Goal: Task Accomplishment & Management: Use online tool/utility

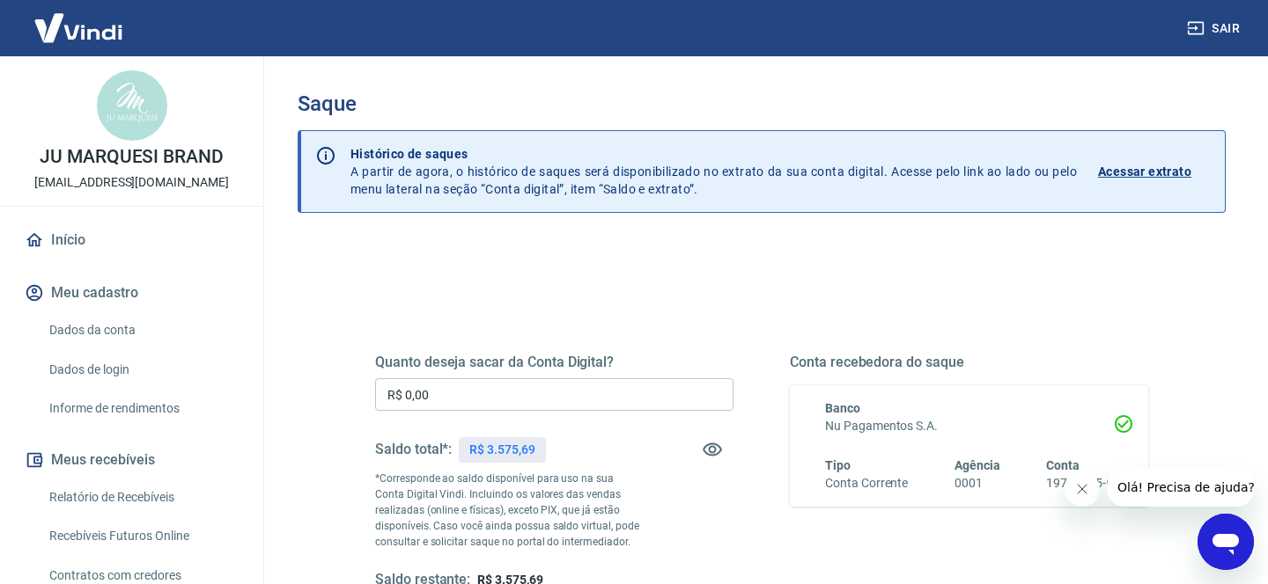
click at [458, 396] on input "R$ 0,00" at bounding box center [554, 394] width 358 height 33
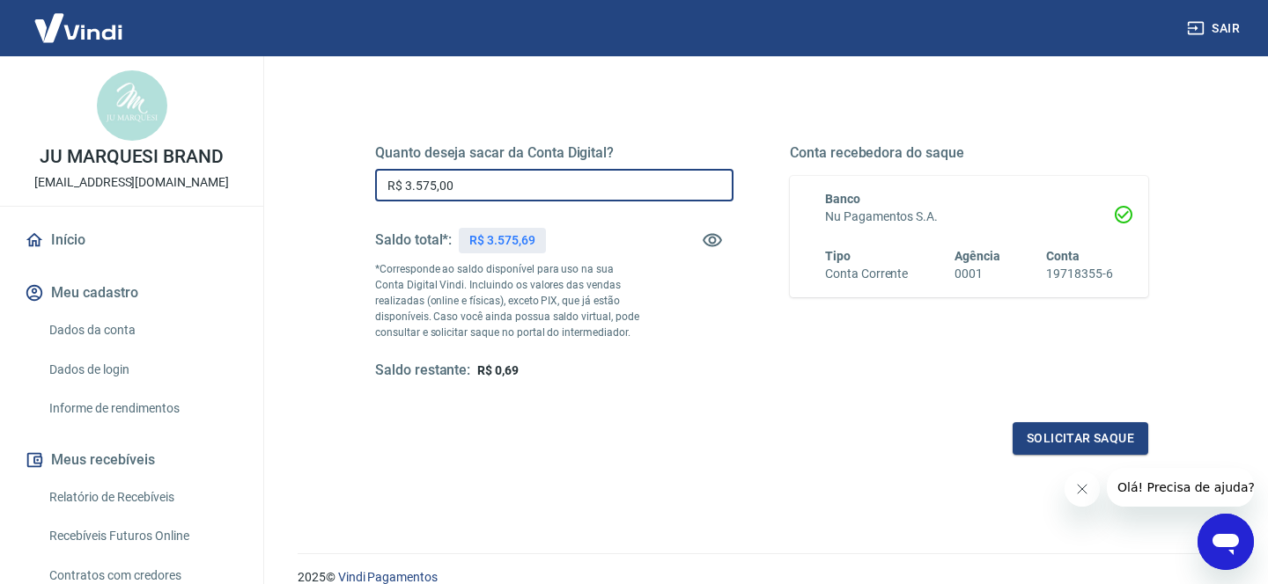
scroll to position [285, 0]
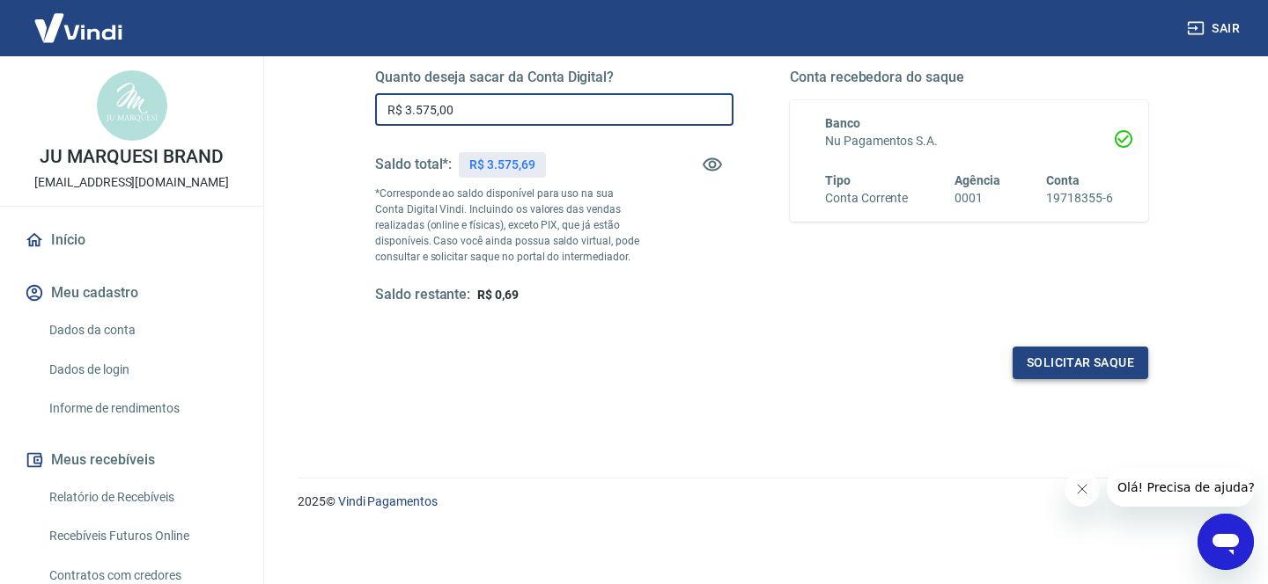
type input "R$ 3.575,00"
click at [1096, 367] on button "Solicitar saque" at bounding box center [1080, 363] width 136 height 33
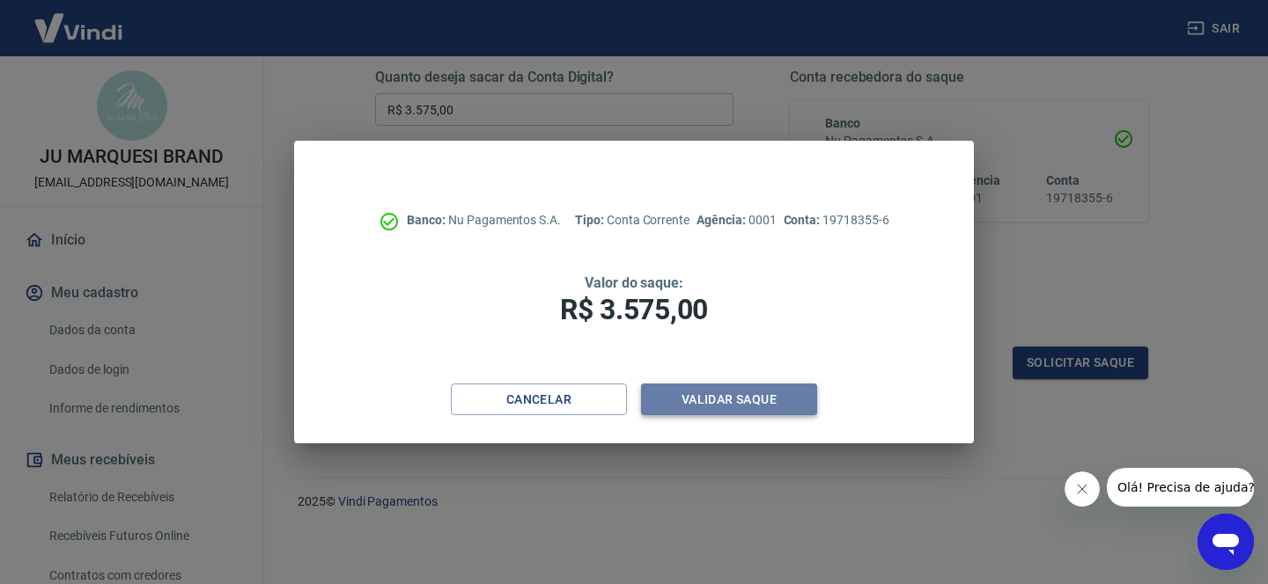
click at [716, 408] on button "Validar saque" at bounding box center [729, 400] width 176 height 33
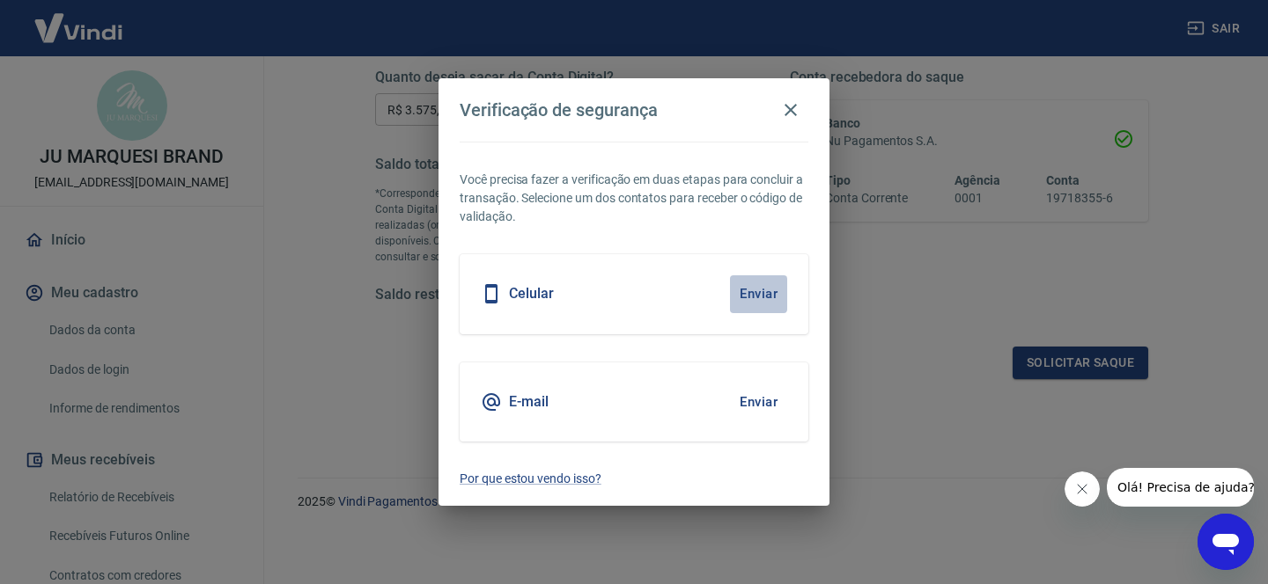
click at [775, 305] on button "Enviar" at bounding box center [758, 294] width 57 height 37
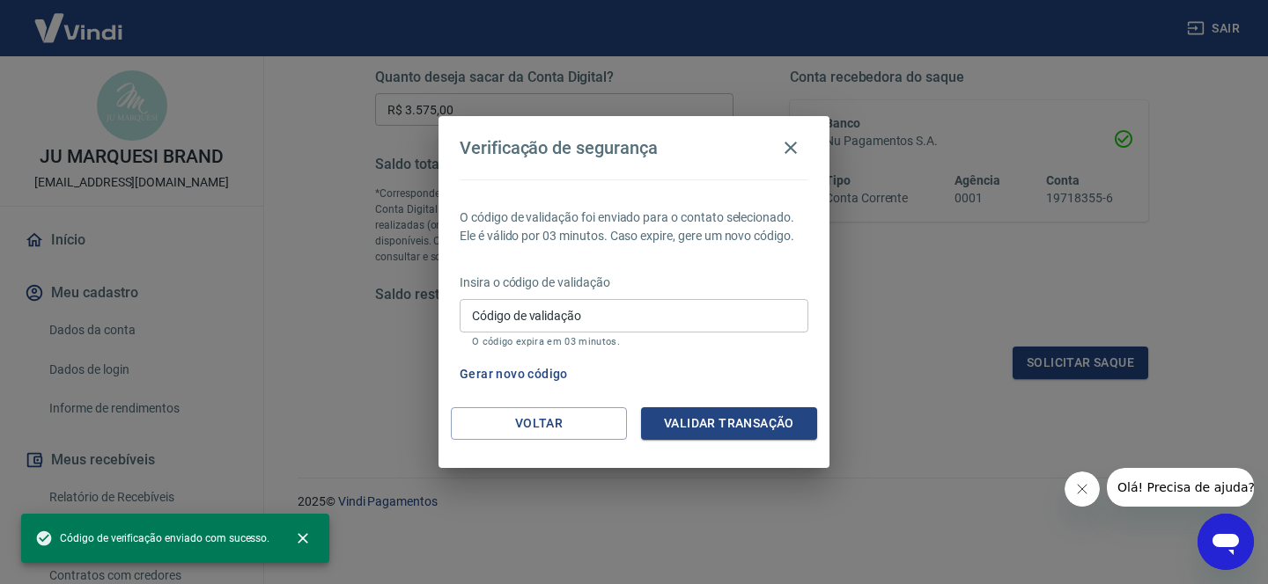
click at [691, 305] on input "Código de validação" at bounding box center [633, 315] width 349 height 33
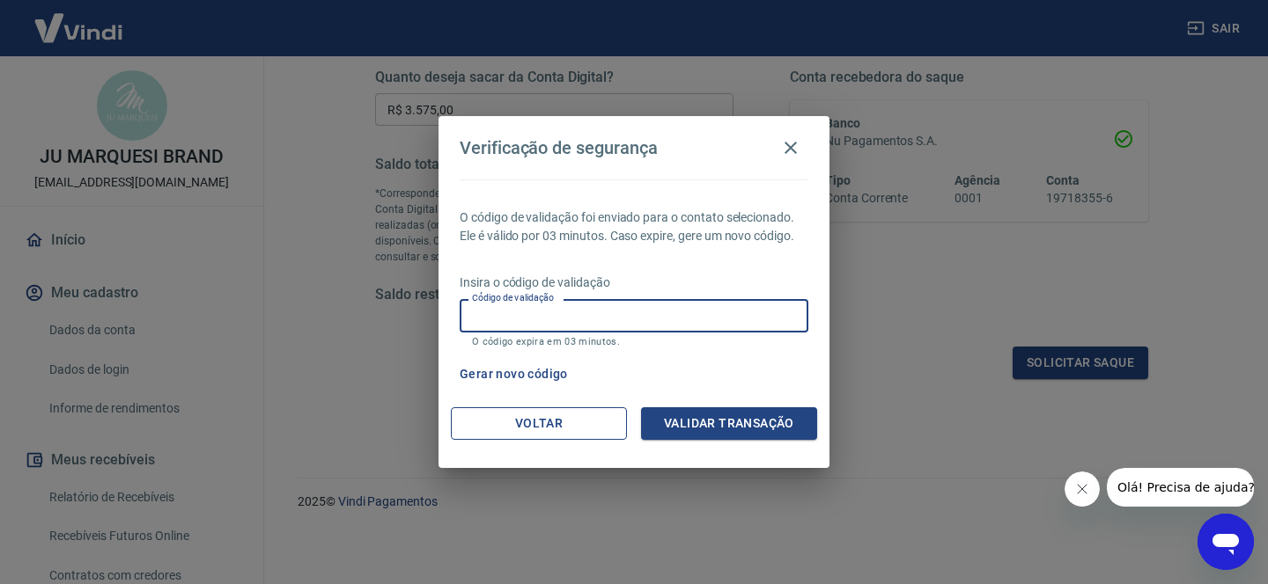
click at [552, 420] on button "Voltar" at bounding box center [539, 424] width 176 height 33
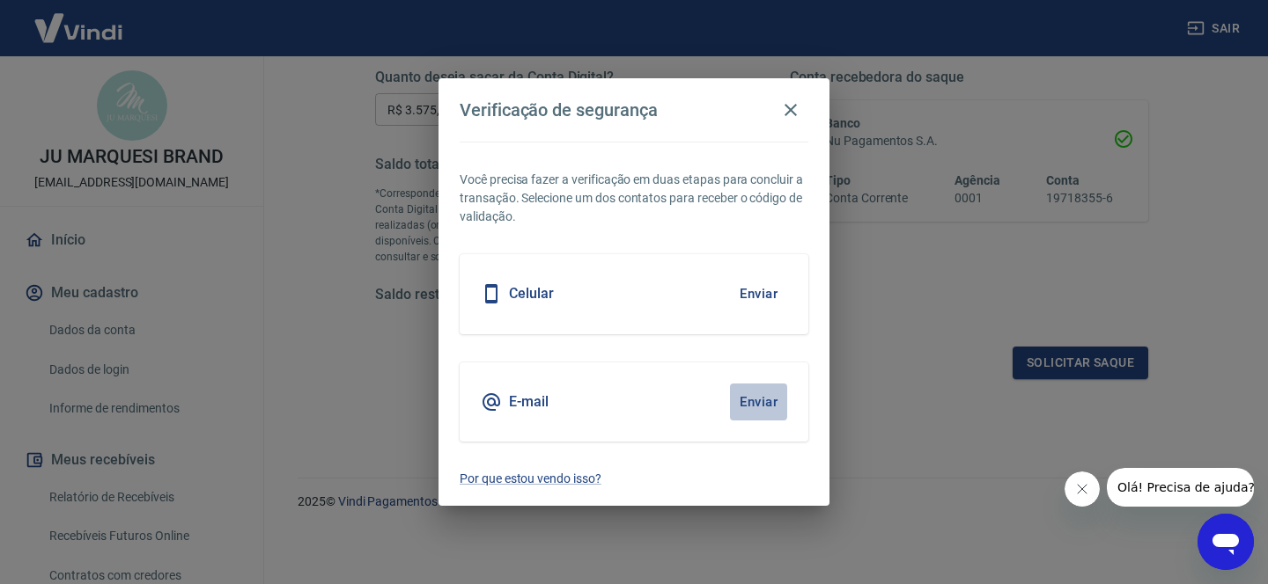
click at [761, 400] on button "Enviar" at bounding box center [758, 402] width 57 height 37
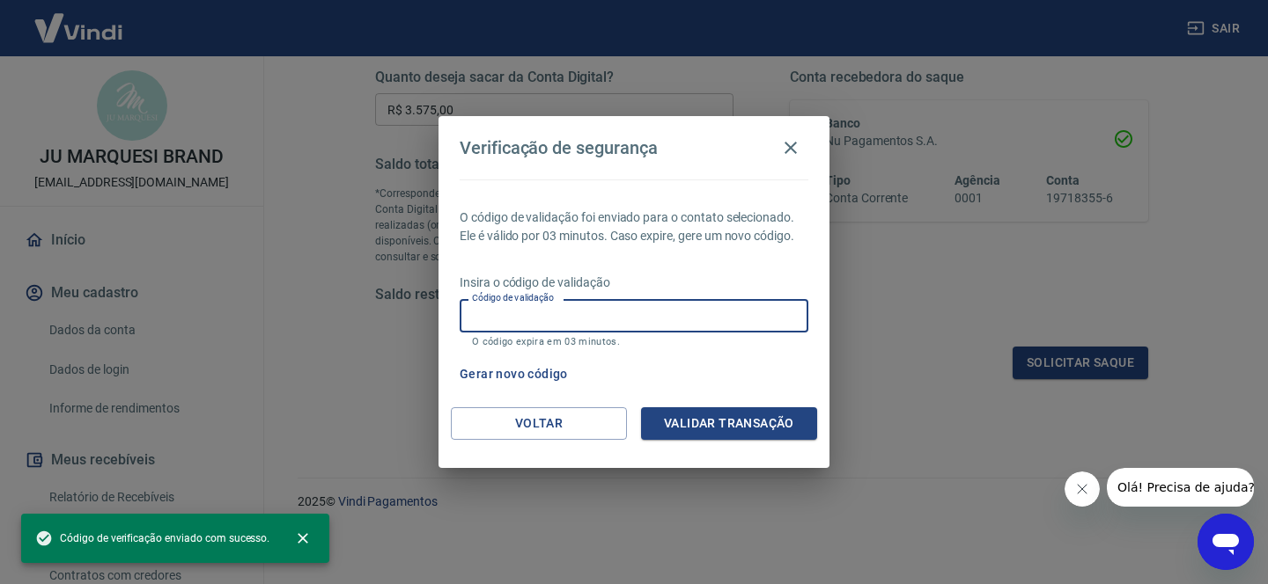
click at [547, 304] on div "Código de validação Código de validação O código expira em 03 minutos." at bounding box center [633, 323] width 349 height 48
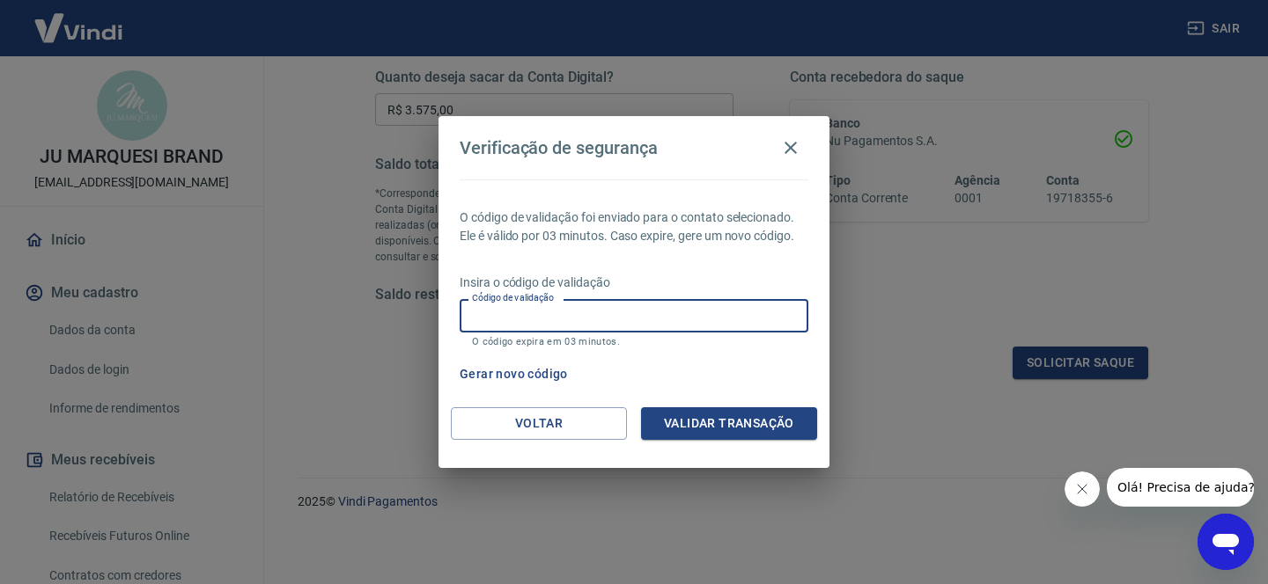
click at [533, 314] on input "Código de validação" at bounding box center [633, 315] width 349 height 33
type input "217584"
click at [707, 427] on button "Validar transação" at bounding box center [729, 424] width 176 height 33
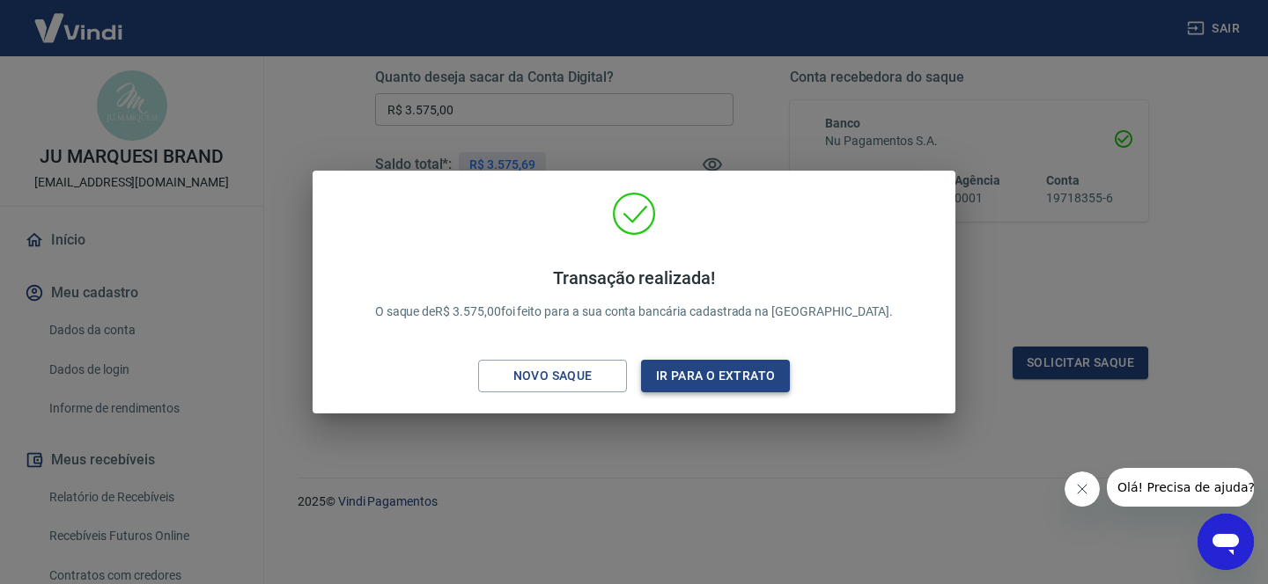
click at [734, 381] on button "Ir para o extrato" at bounding box center [715, 376] width 149 height 33
